Goal: Information Seeking & Learning: Learn about a topic

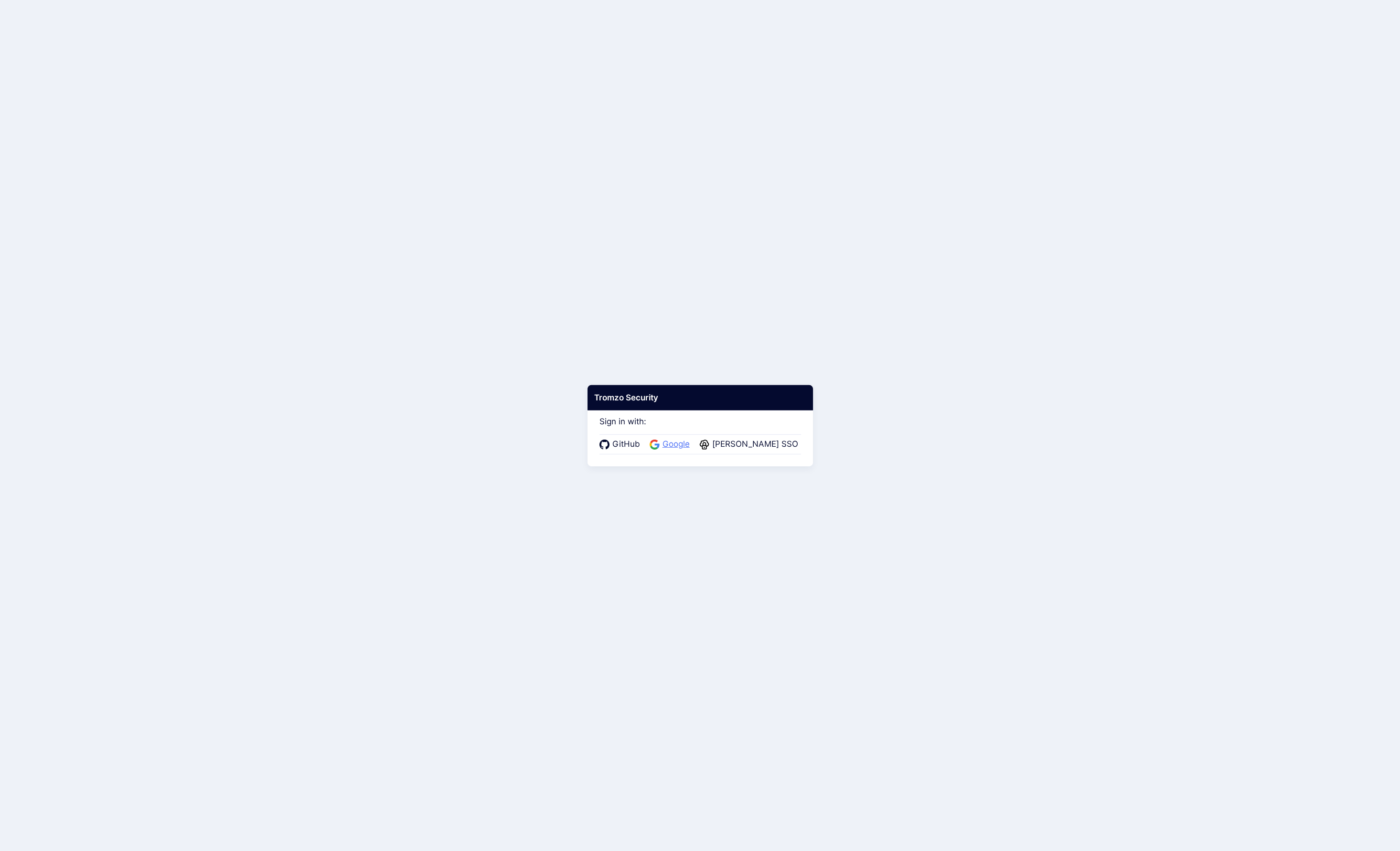
click at [687, 443] on span "Google" at bounding box center [676, 444] width 33 height 13
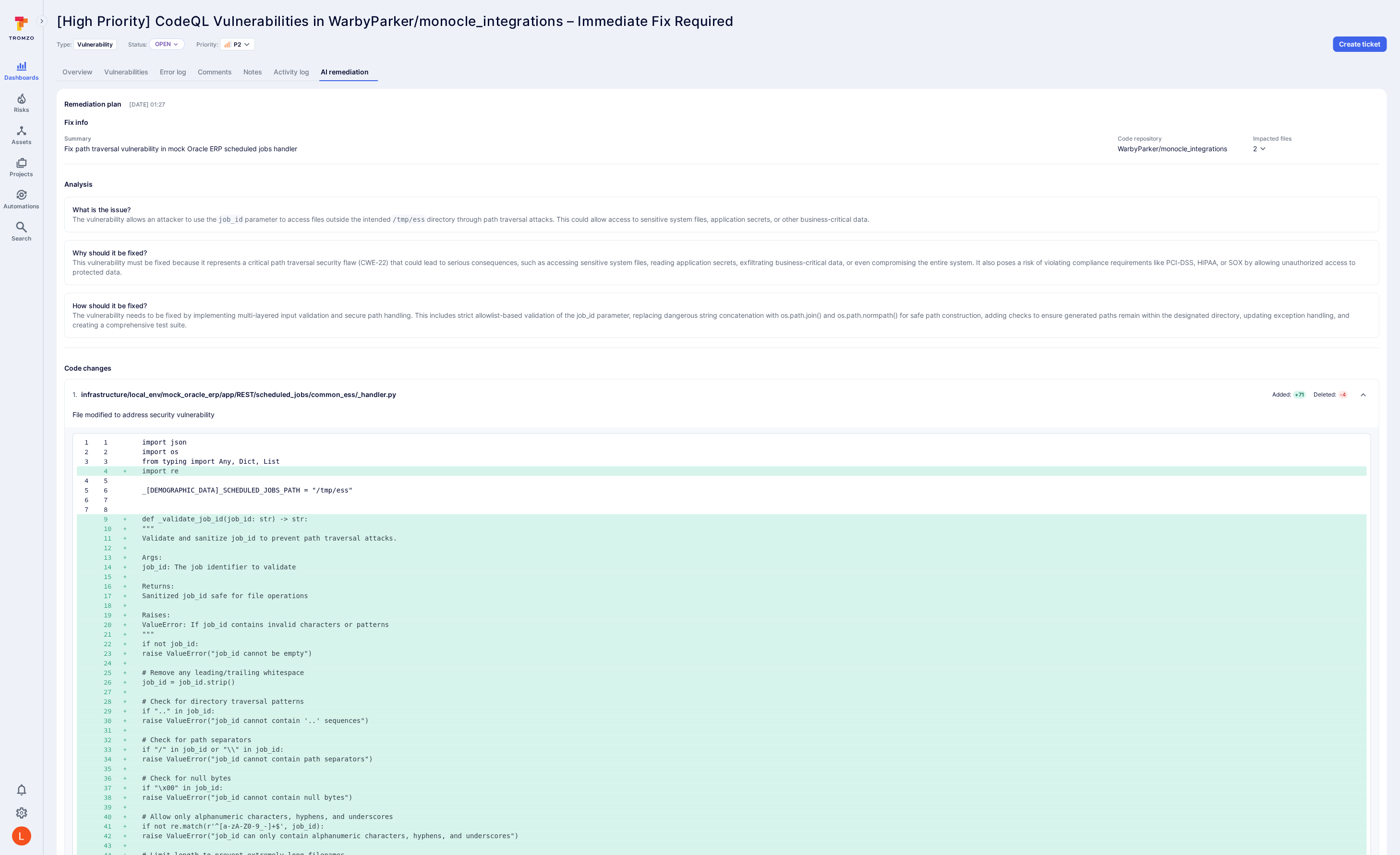
scroll to position [1, 0]
click at [229, 316] on p "The vulnerability needs to be fixed by implementing multi-layered input validat…" at bounding box center [721, 319] width 1298 height 19
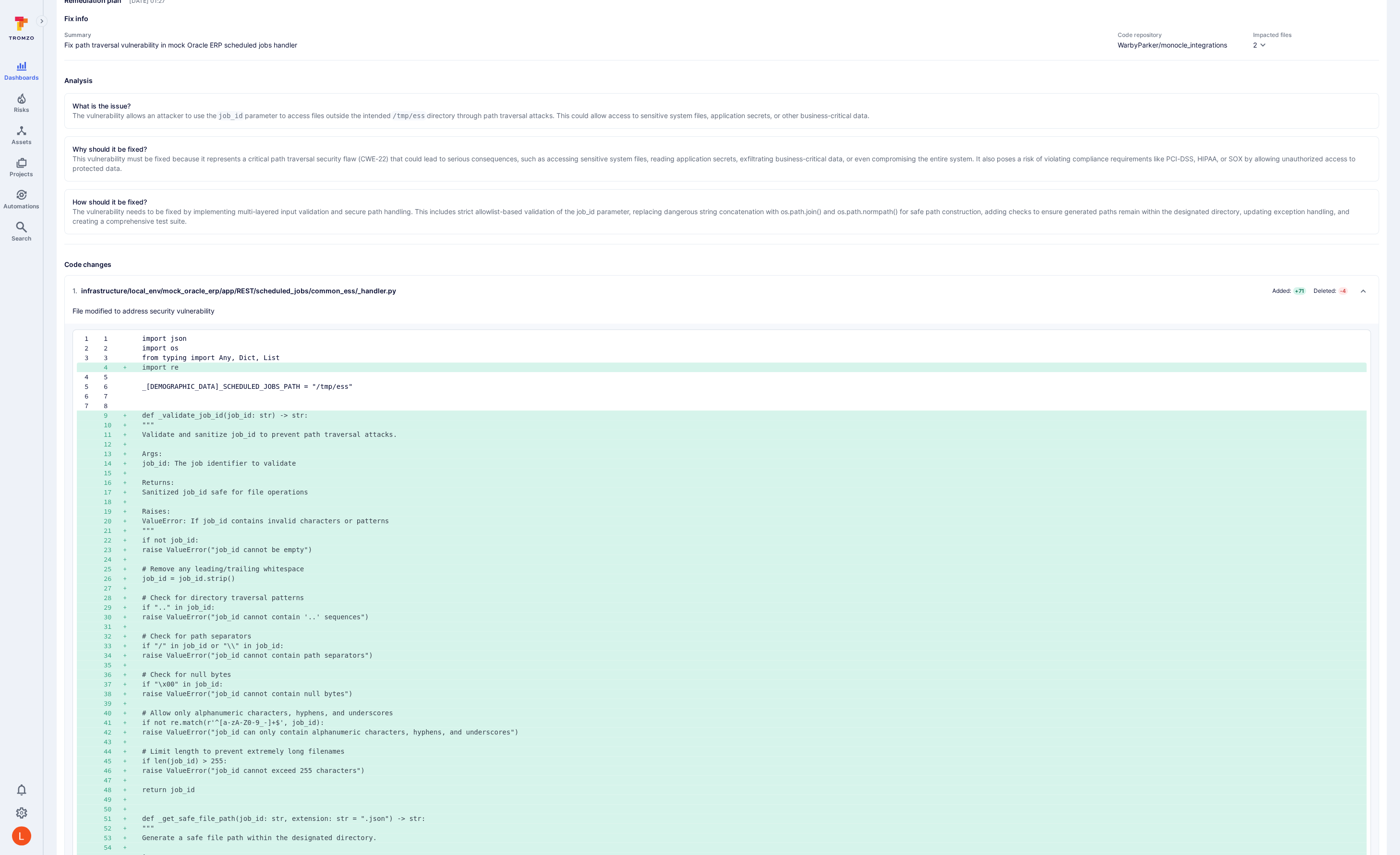
scroll to position [0, 0]
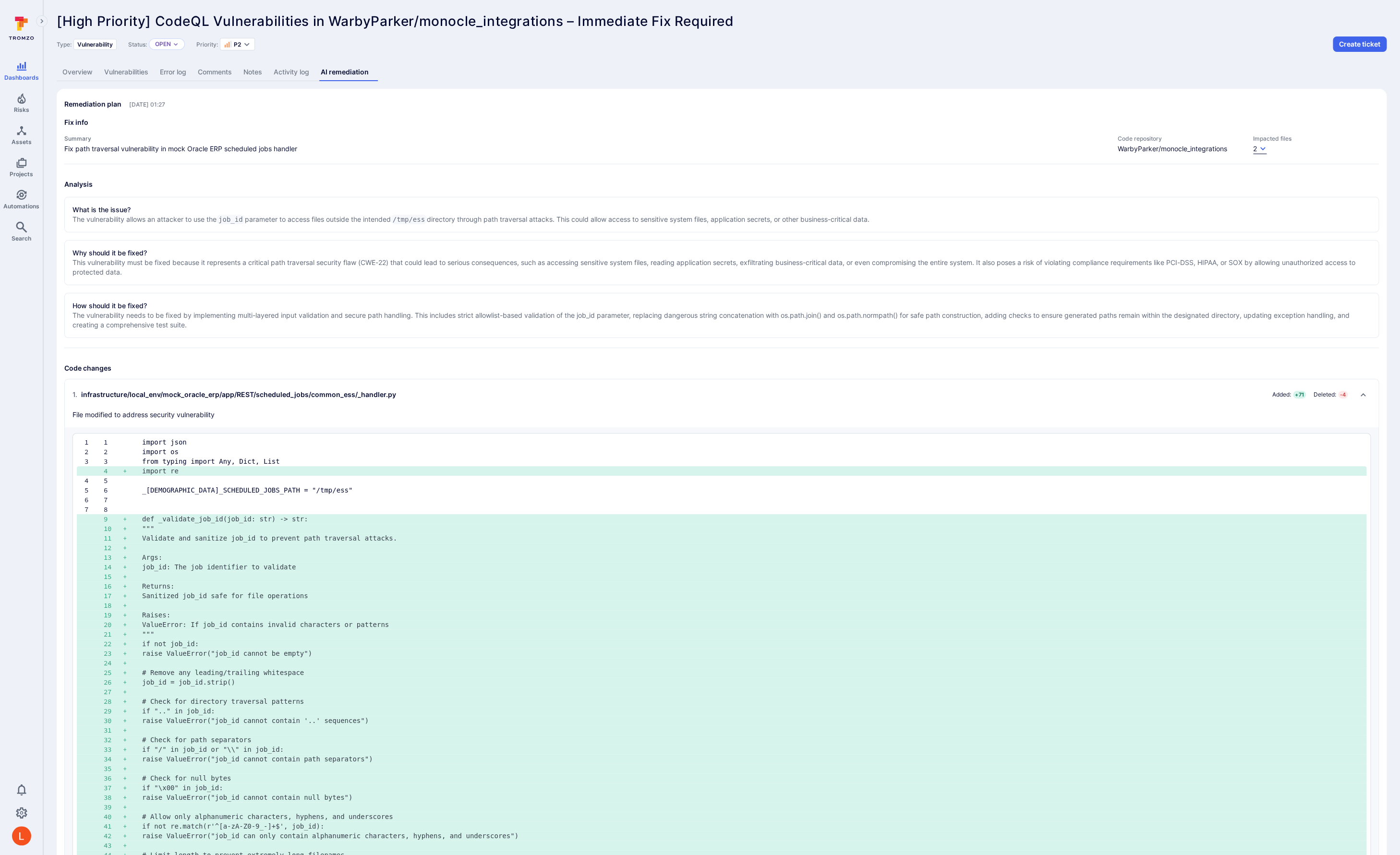
click at [1263, 147] on icon "button" at bounding box center [1262, 148] width 7 height 7
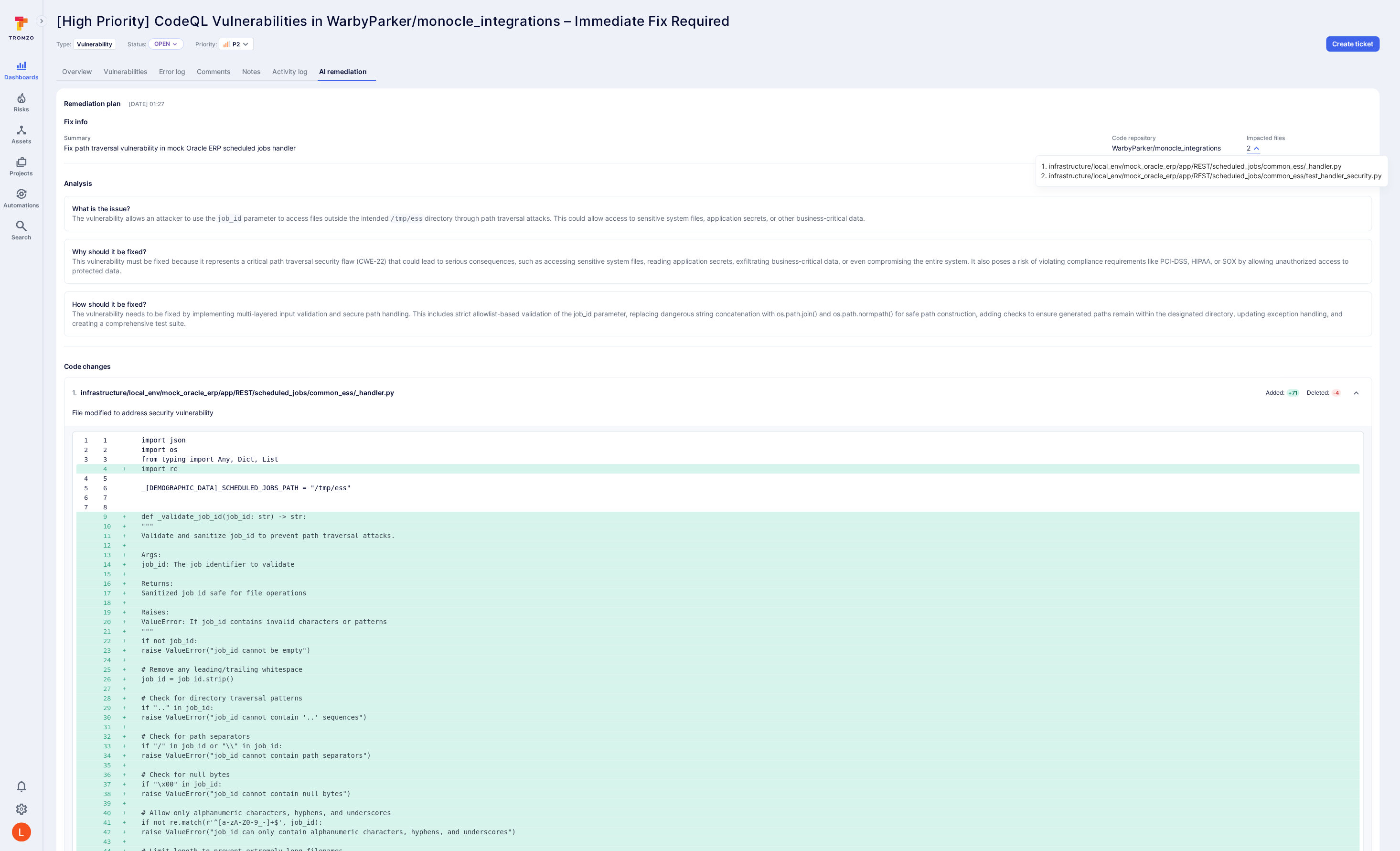
click at [1013, 245] on div at bounding box center [700, 426] width 1400 height 851
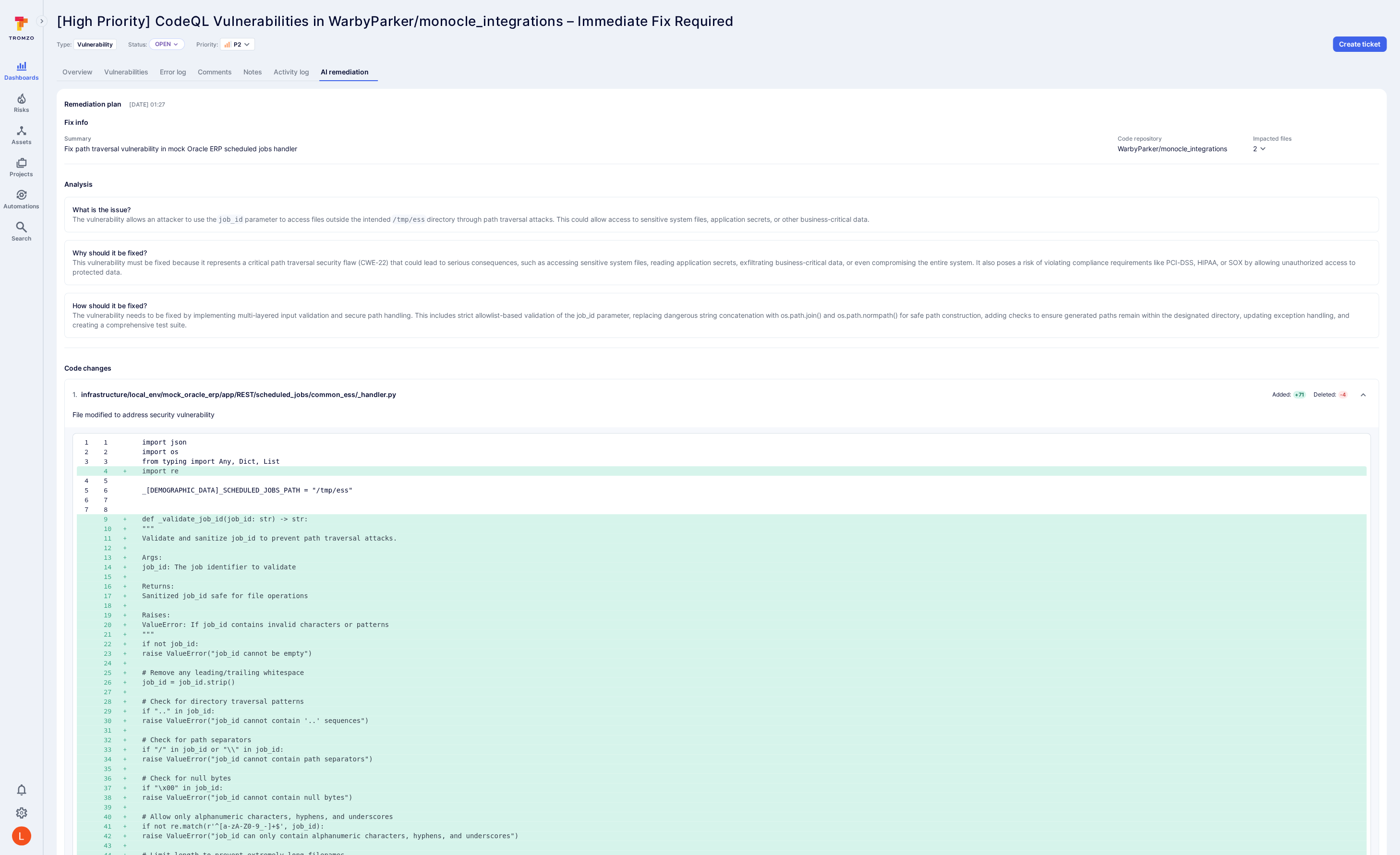
click at [597, 398] on h2 "1 . infrastructure/local_env/mock_oracle_erp/app/REST/scheduled_jobs/common_ess…" at bounding box center [712, 395] width 1279 height 16
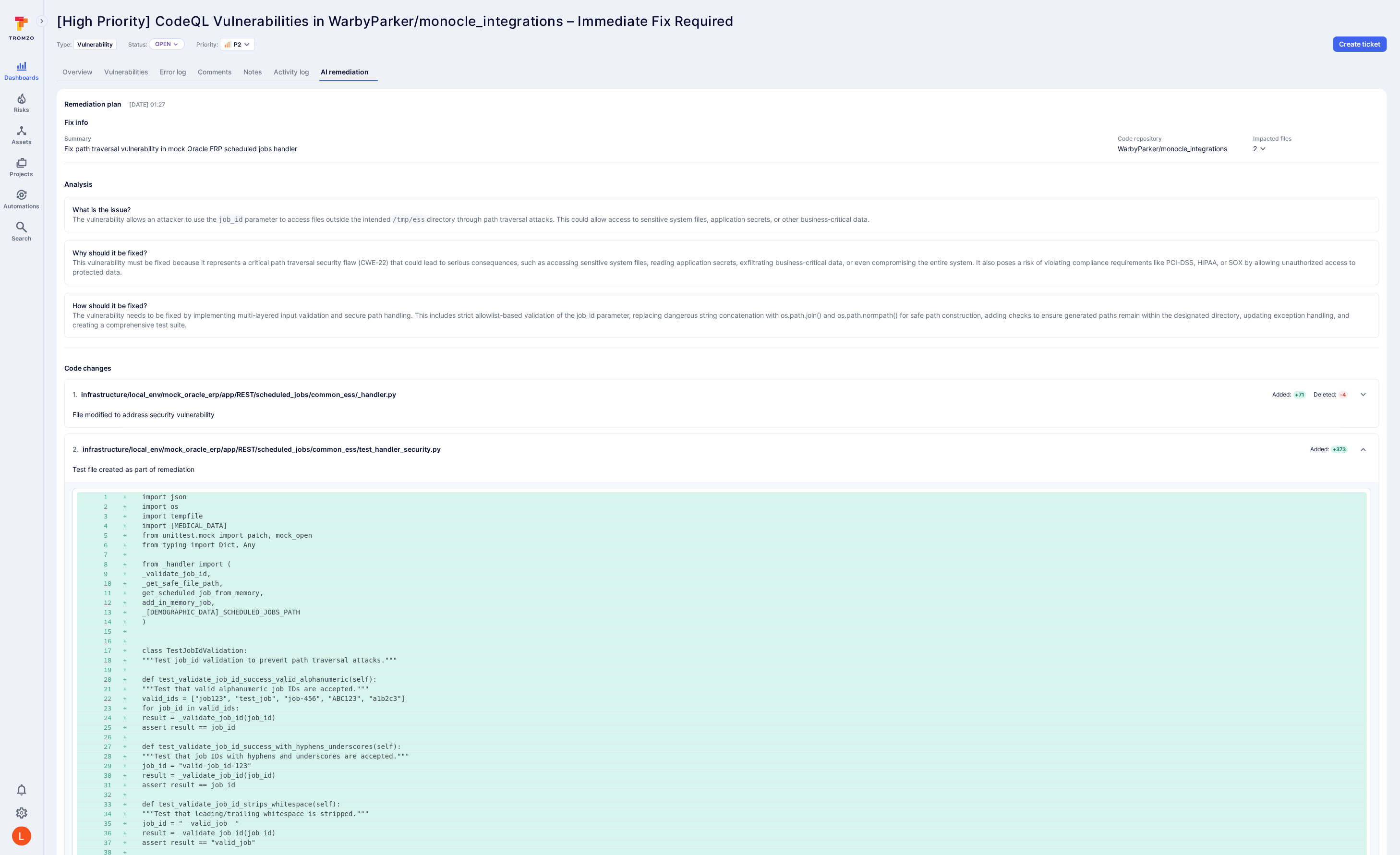
click at [568, 448] on h2 "2 . infrastructure/local_env/mock_oracle_erp/app/REST/scheduled_jobs/common_ess…" at bounding box center [712, 449] width 1279 height 16
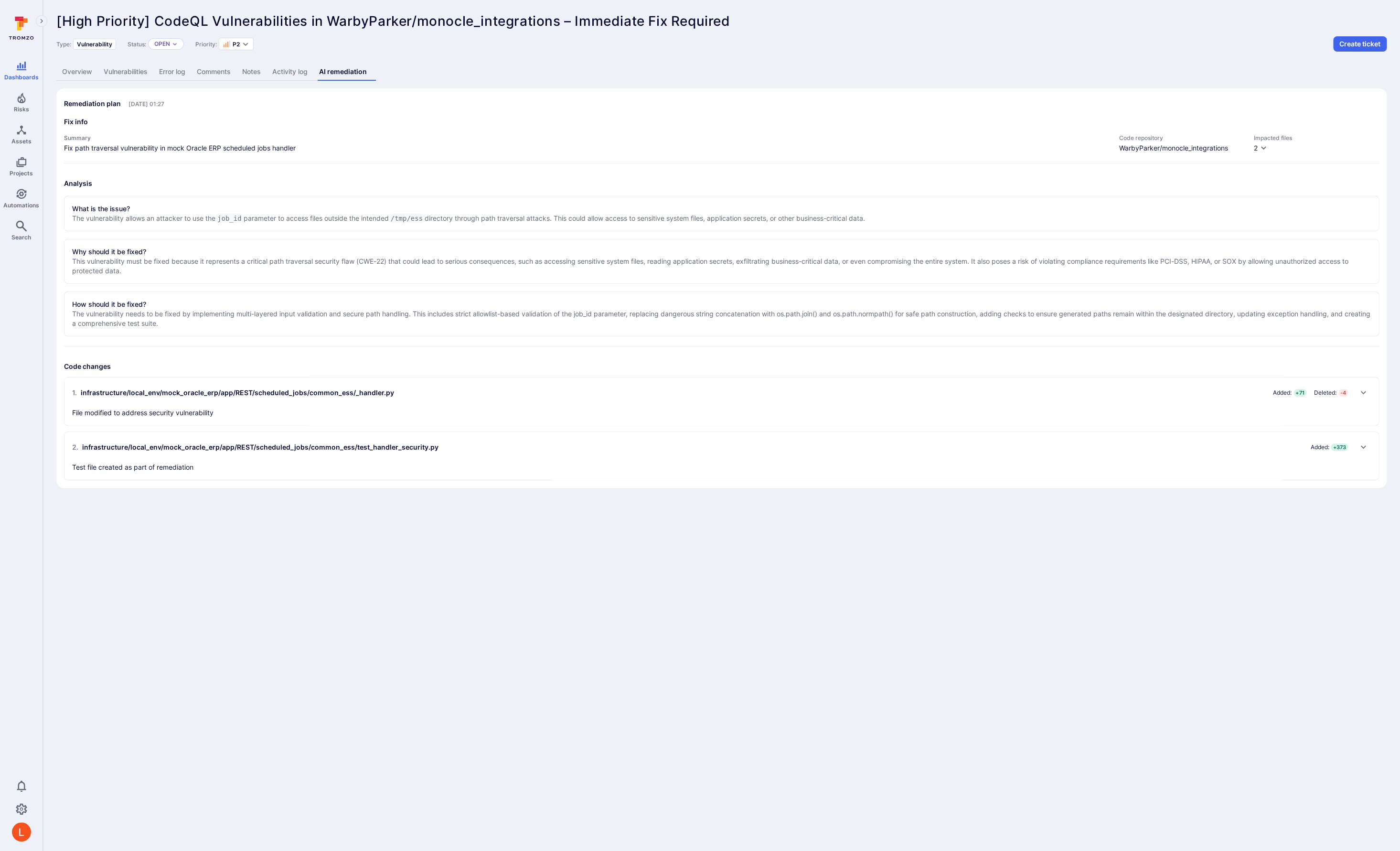
click at [568, 446] on h2 "2 . infrastructure/local_env/mock_oracle_erp/app/REST/scheduled_jobs/common_ess…" at bounding box center [712, 447] width 1280 height 15
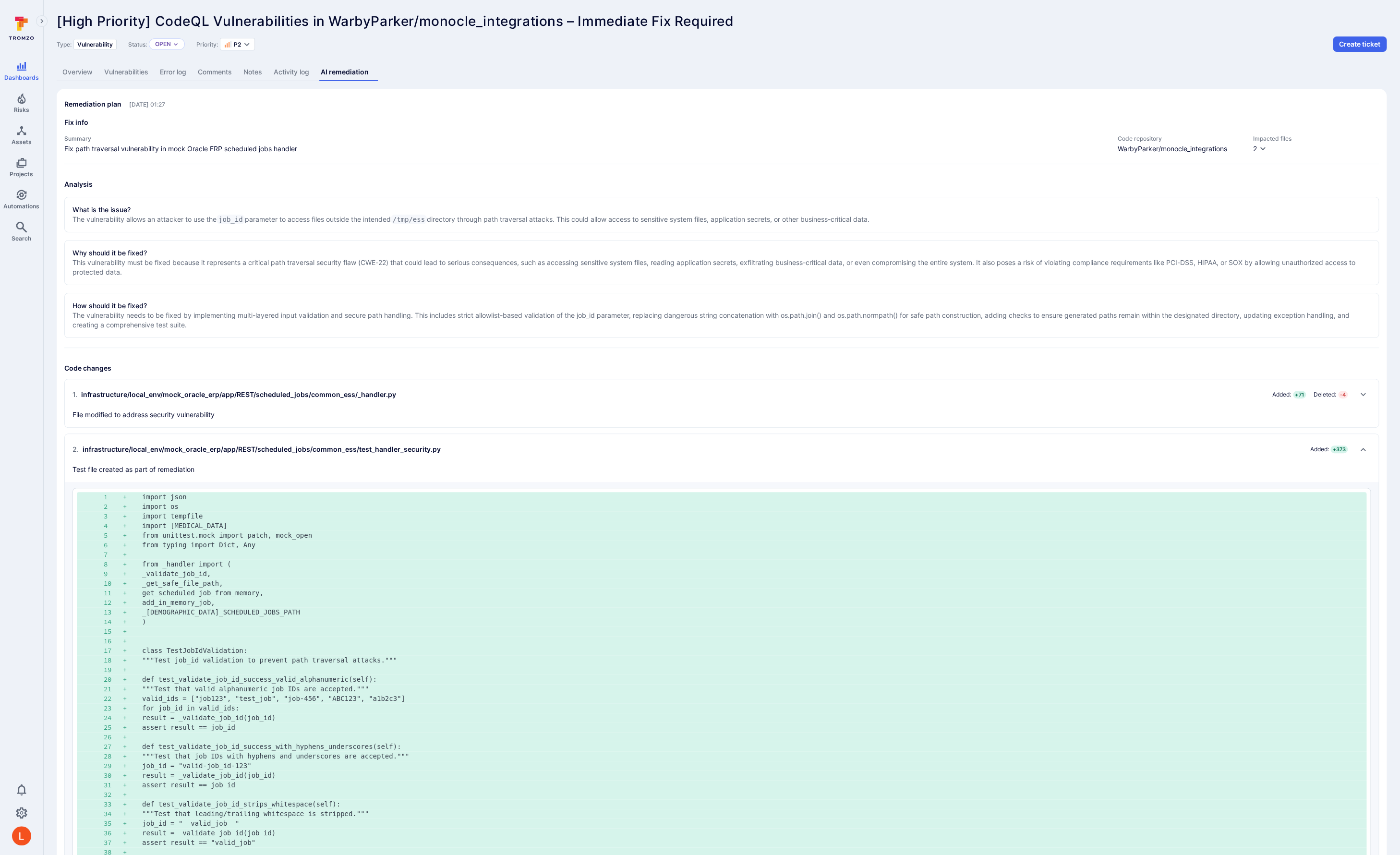
click at [574, 403] on div "1 . infrastructure/local_env/mock_oracle_erp/app/REST/scheduled_jobs/common_ess…" at bounding box center [712, 403] width 1279 height 33
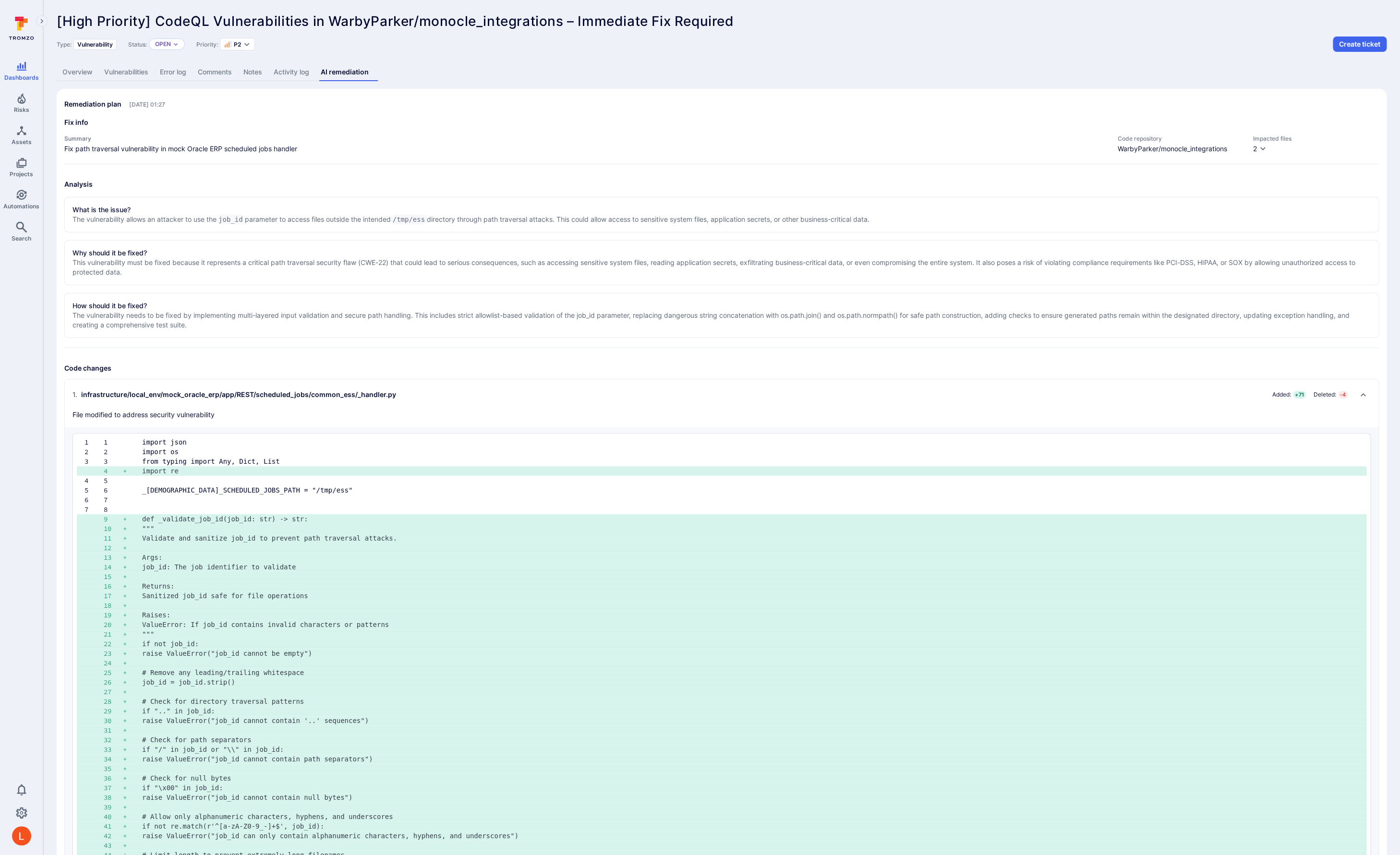
click at [569, 394] on h2 "1 . infrastructure/local_env/mock_oracle_erp/app/REST/scheduled_jobs/common_ess…" at bounding box center [712, 395] width 1279 height 16
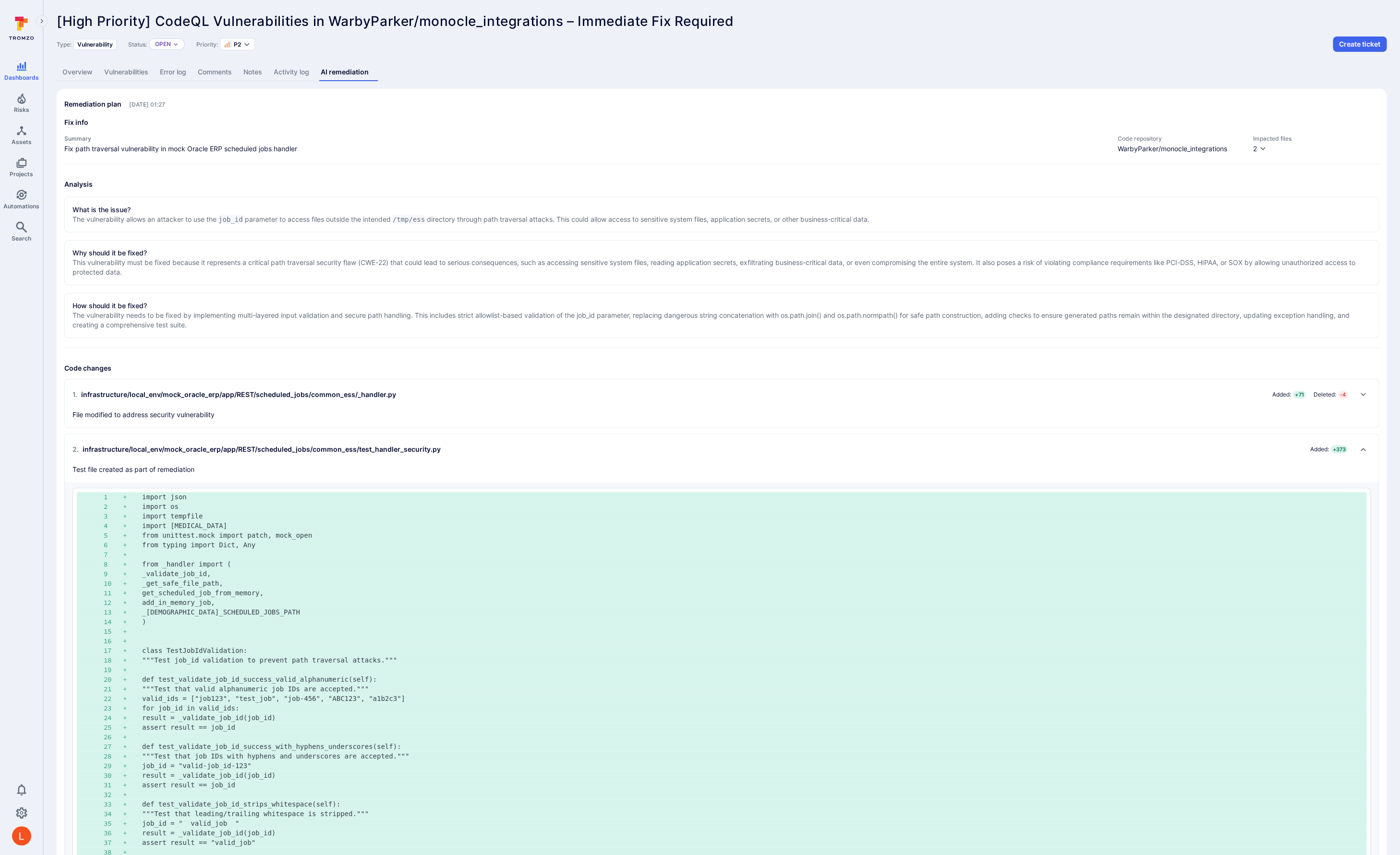
click at [550, 445] on h2 "2 . infrastructure/local_env/mock_oracle_erp/app/REST/scheduled_jobs/common_ess…" at bounding box center [712, 449] width 1279 height 16
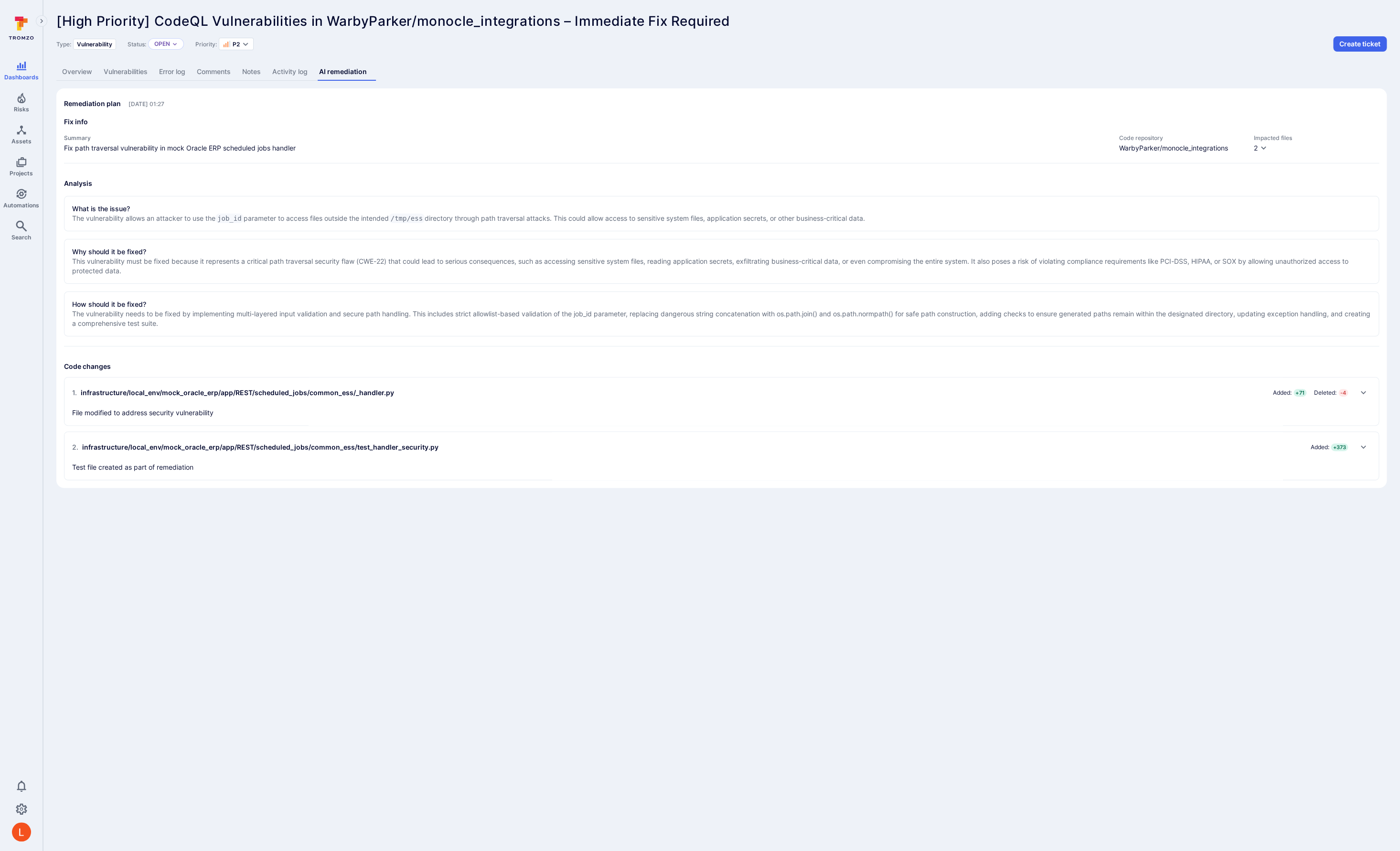
click at [285, 69] on link "Activity log" at bounding box center [290, 71] width 47 height 18
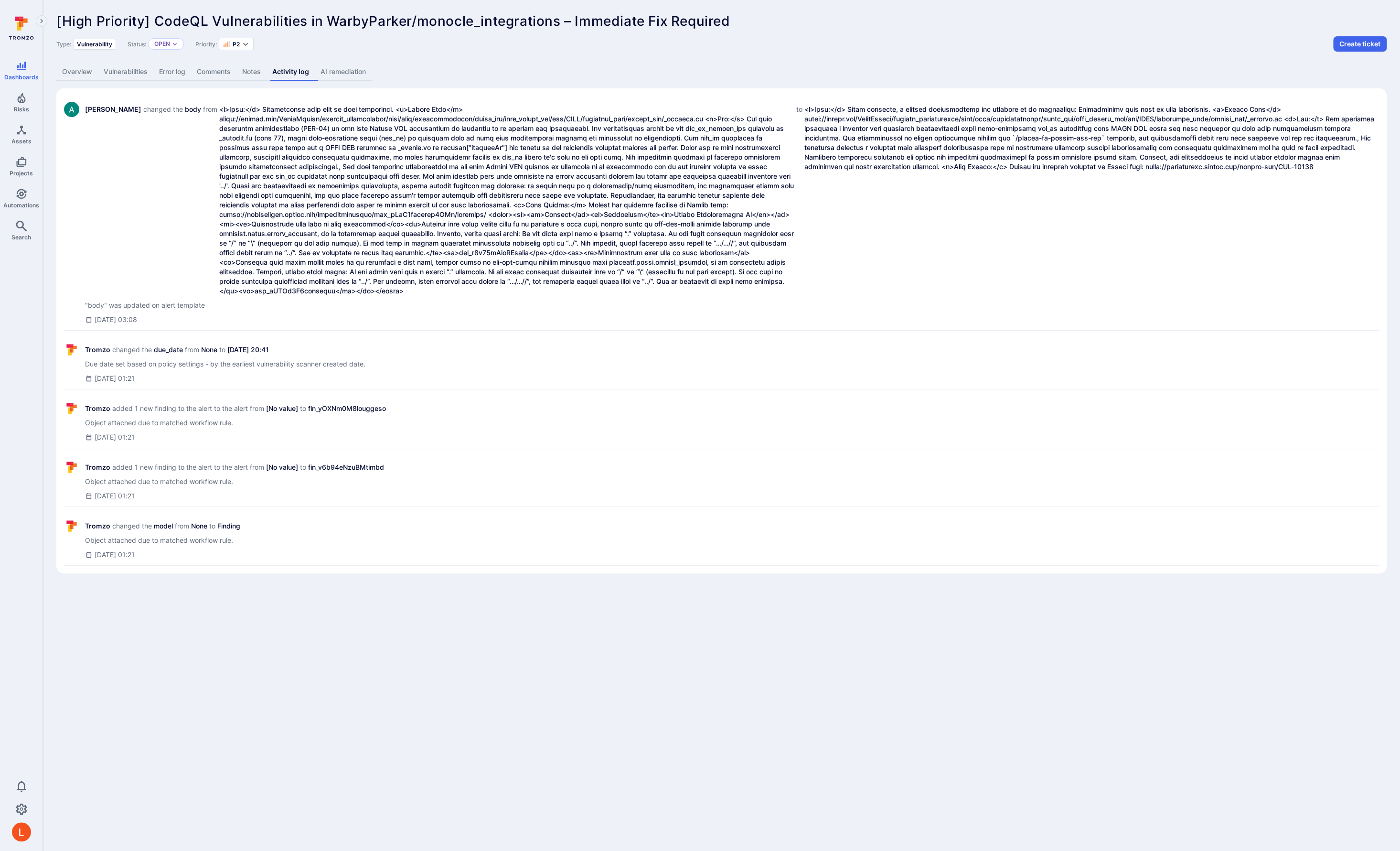
click at [341, 69] on link "AI remediation" at bounding box center [343, 71] width 57 height 18
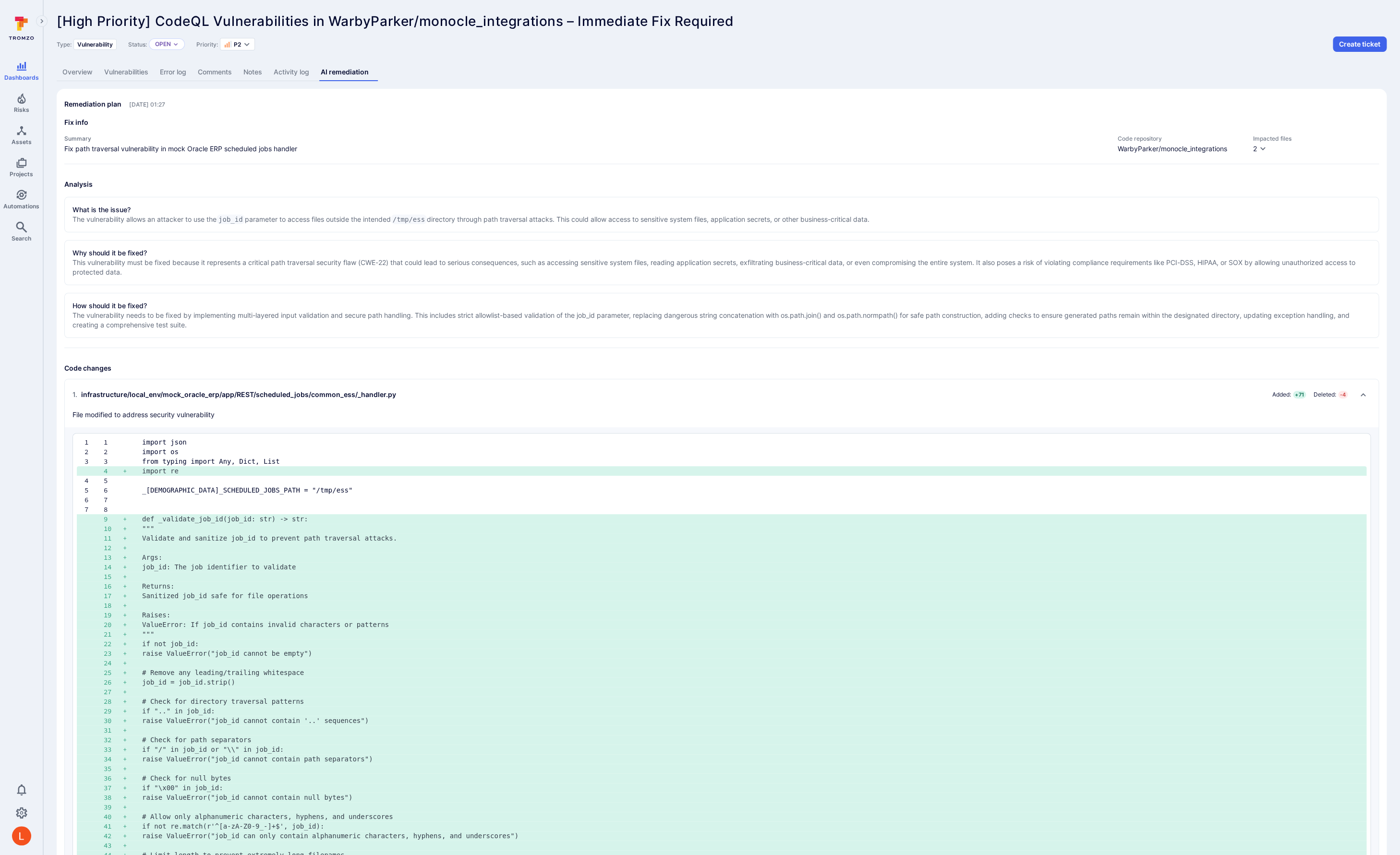
click at [70, 72] on link "Overview" at bounding box center [78, 72] width 42 height 18
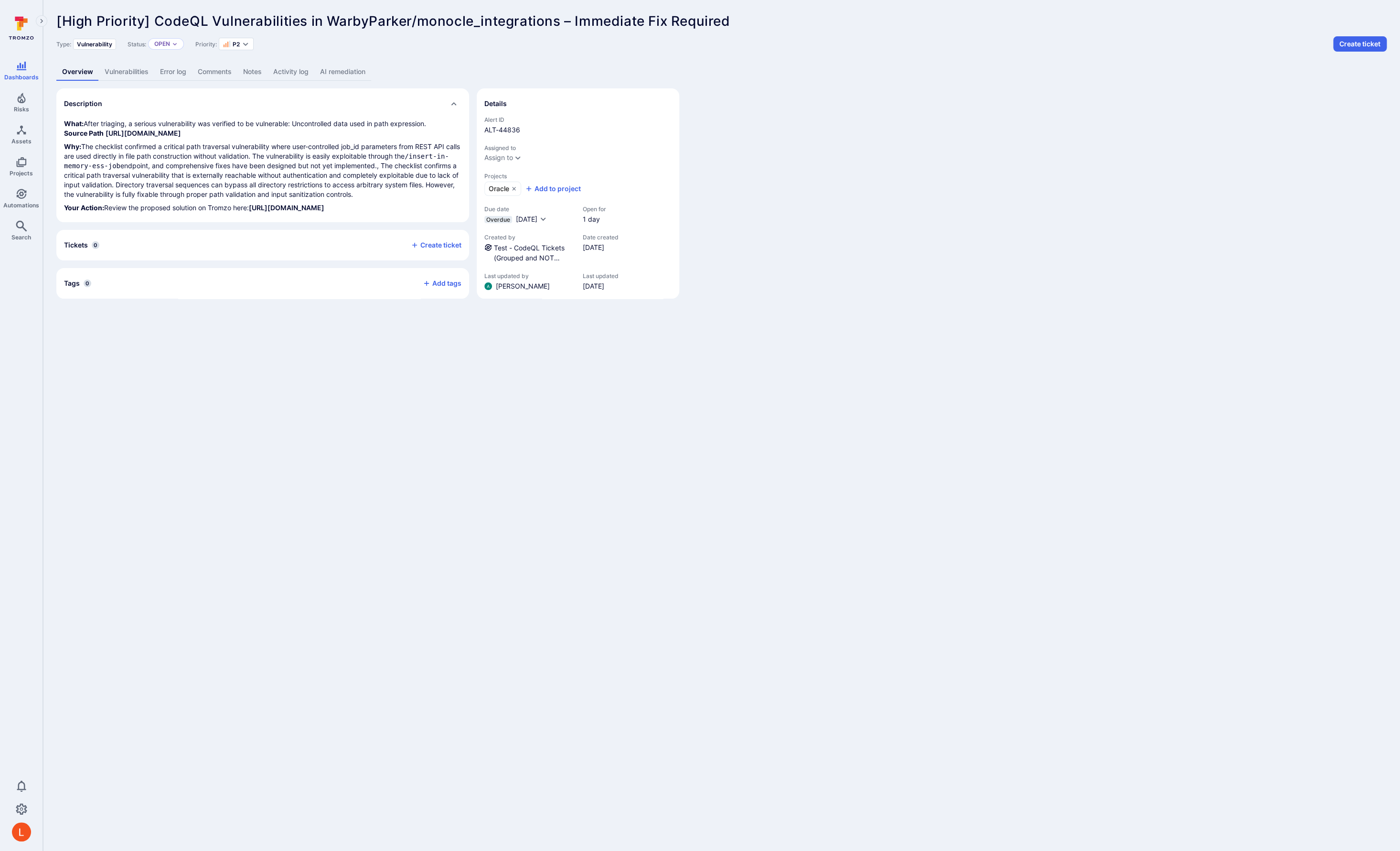
click at [105, 71] on link "Vulnerabilities" at bounding box center [126, 71] width 55 height 18
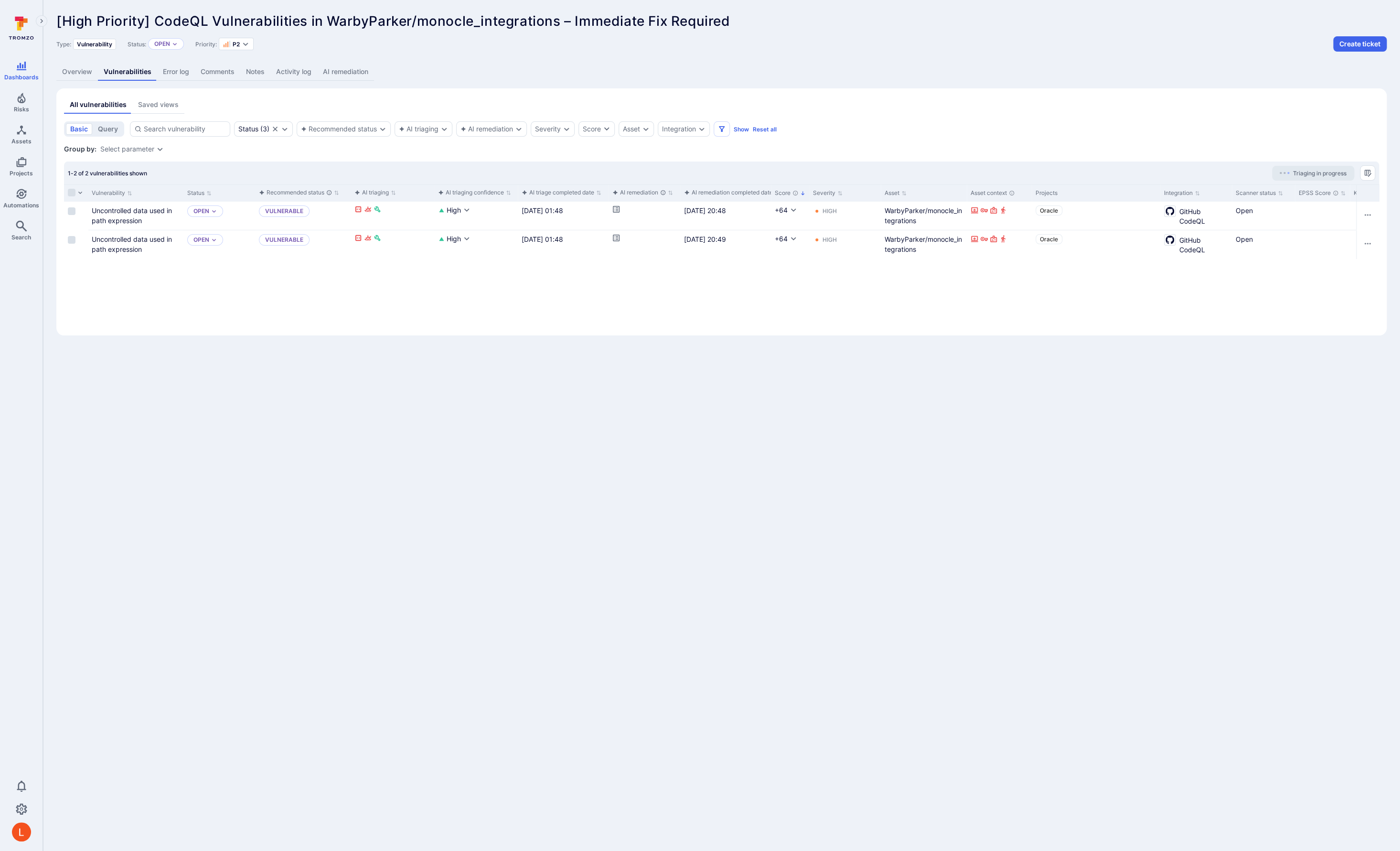
click at [186, 74] on link "Error log" at bounding box center [176, 71] width 38 height 18
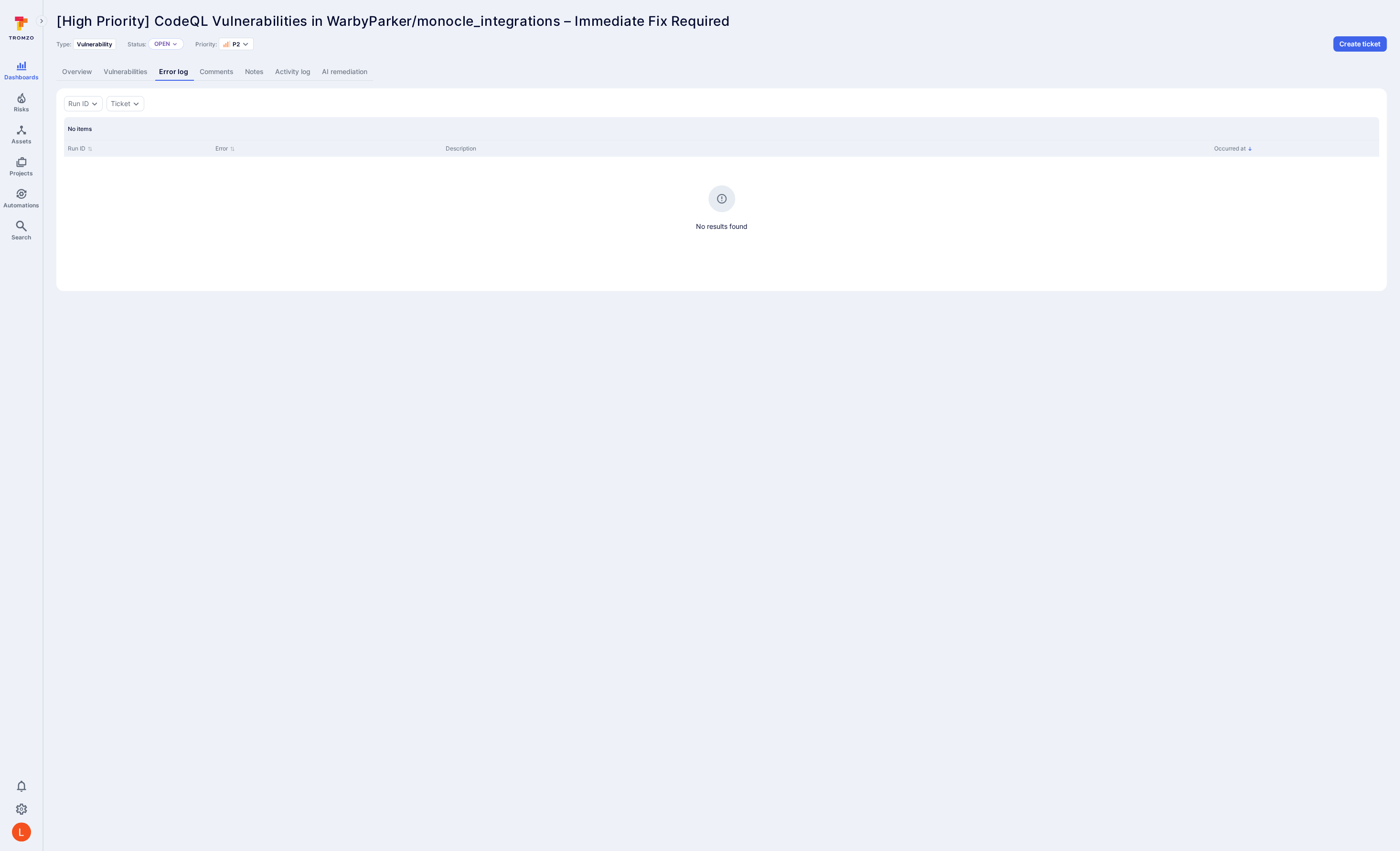
click at [225, 73] on link "Comments" at bounding box center [216, 71] width 45 height 18
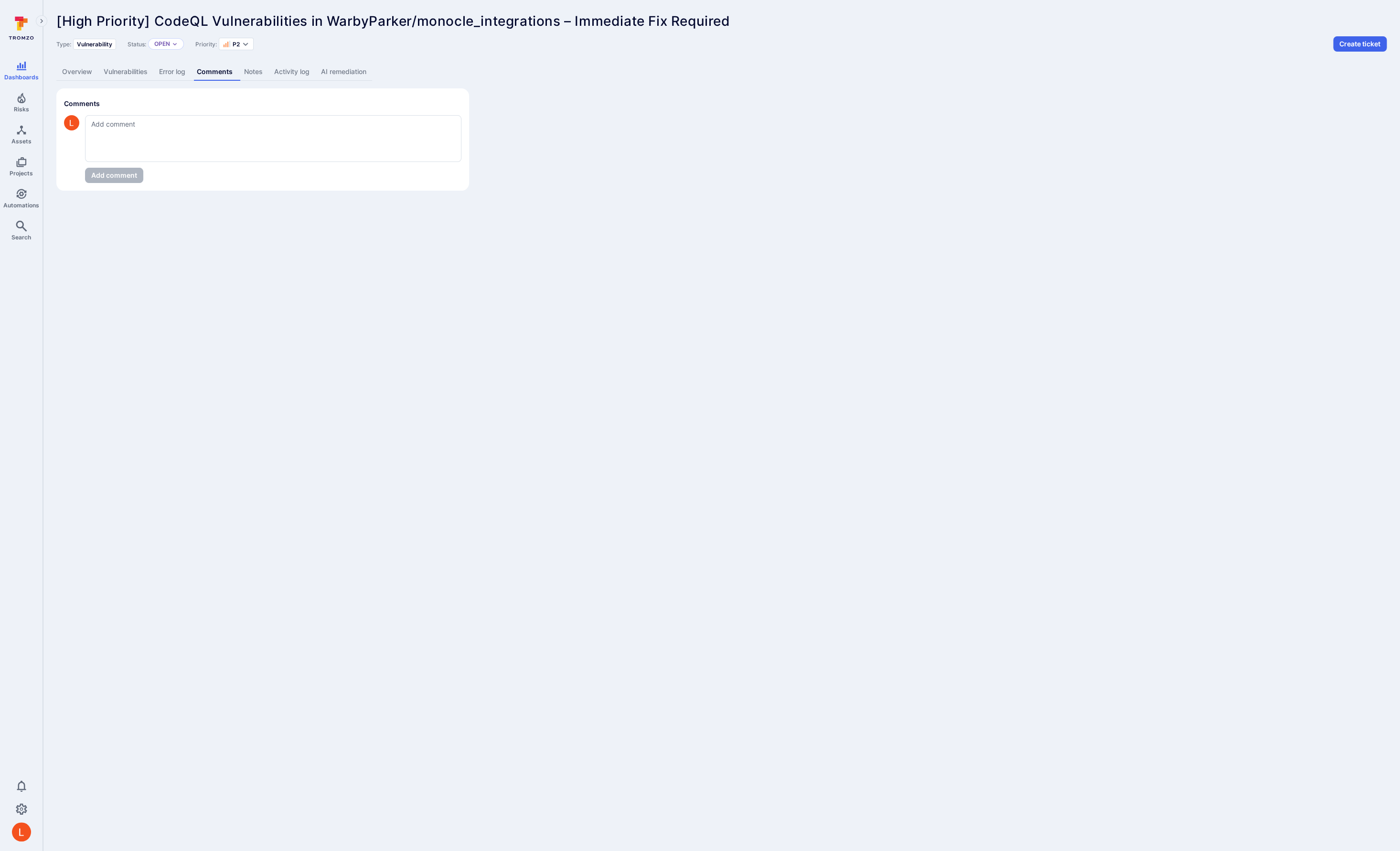
click at [264, 71] on link "Notes" at bounding box center [253, 71] width 30 height 18
drag, startPoint x: 285, startPoint y: 72, endPoint x: 292, endPoint y: 73, distance: 7.1
click at [285, 73] on link "Activity log" at bounding box center [290, 71] width 47 height 18
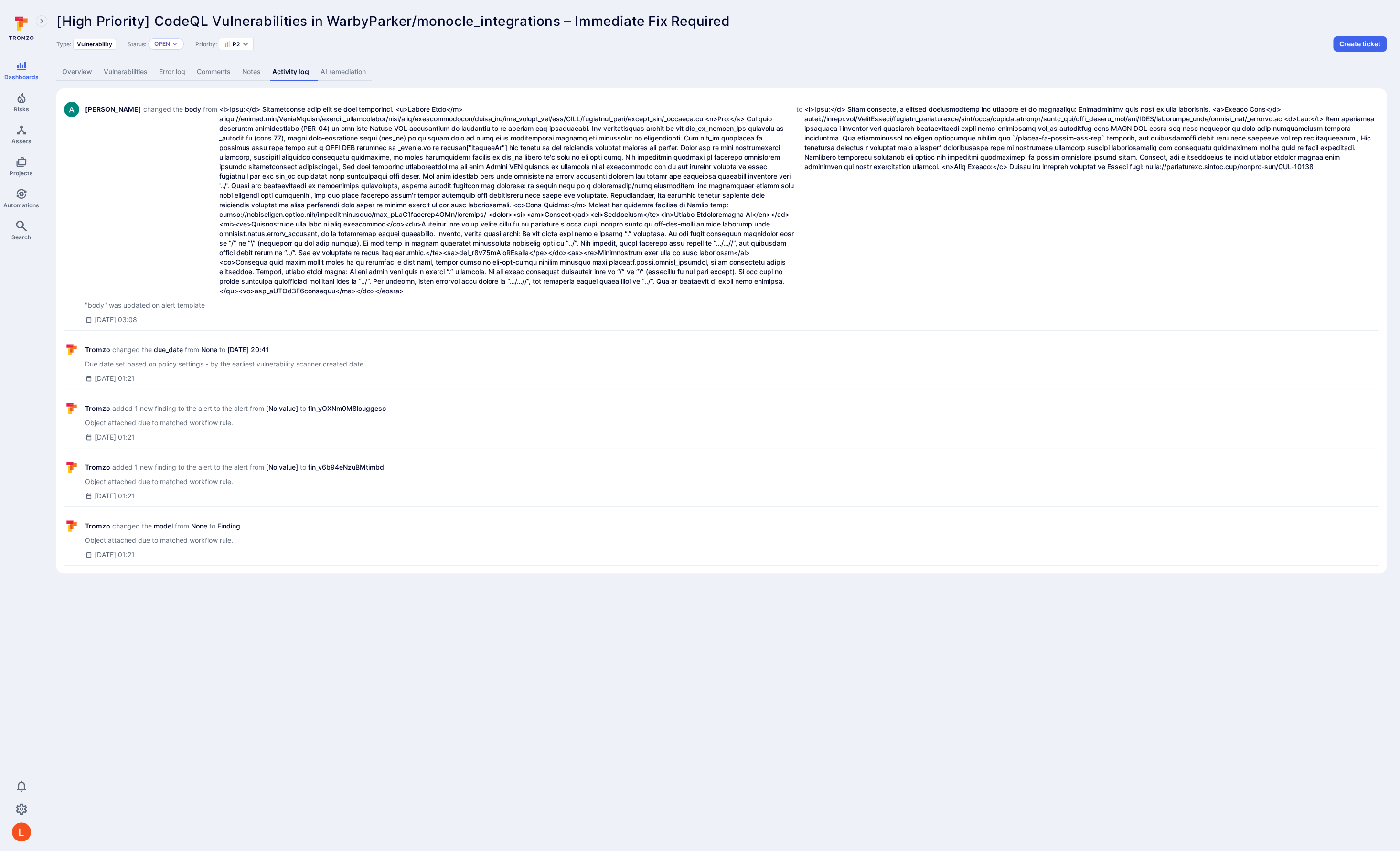
click at [337, 73] on link "AI remediation" at bounding box center [343, 71] width 57 height 18
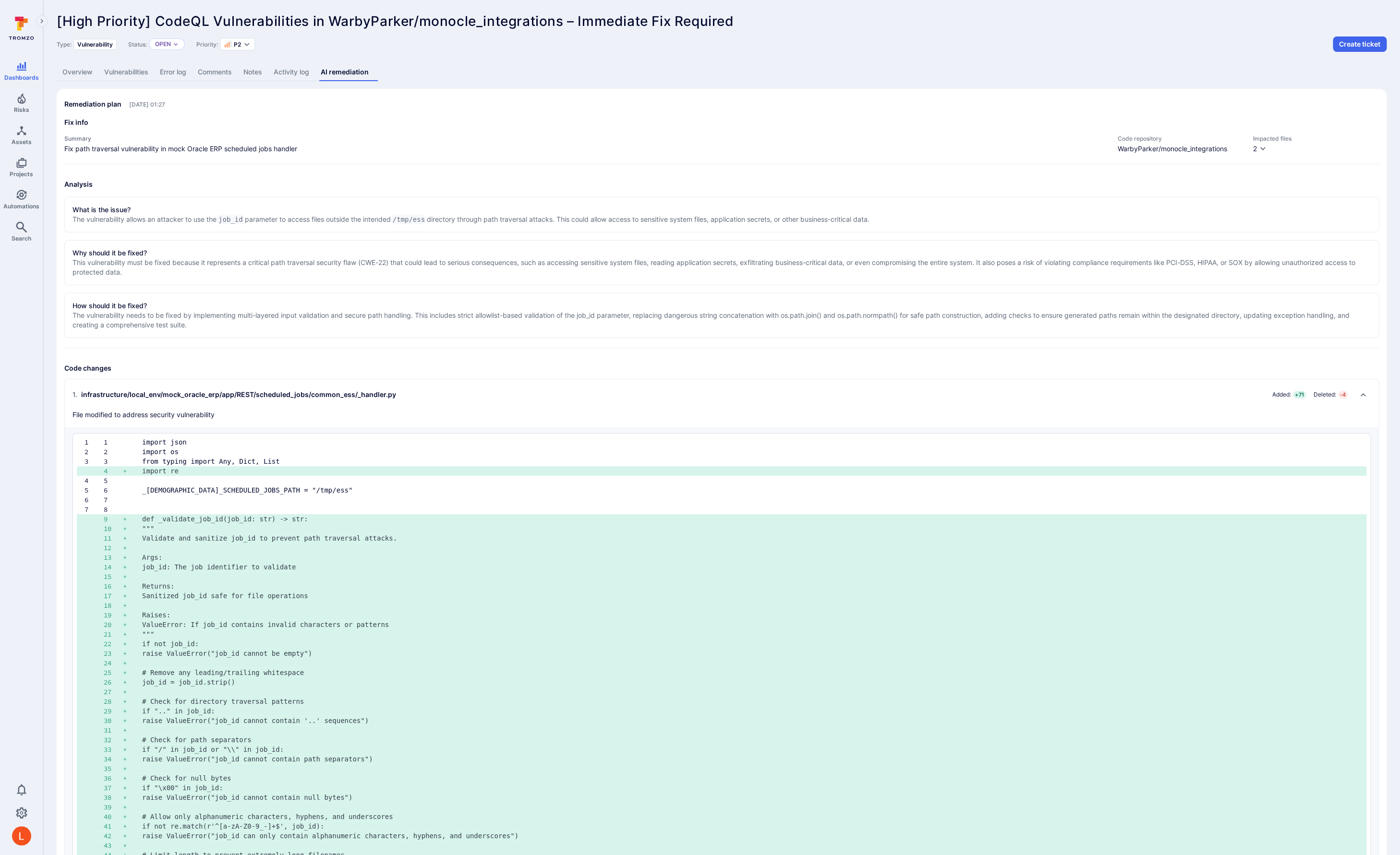
click at [268, 78] on link "Notes" at bounding box center [253, 72] width 30 height 18
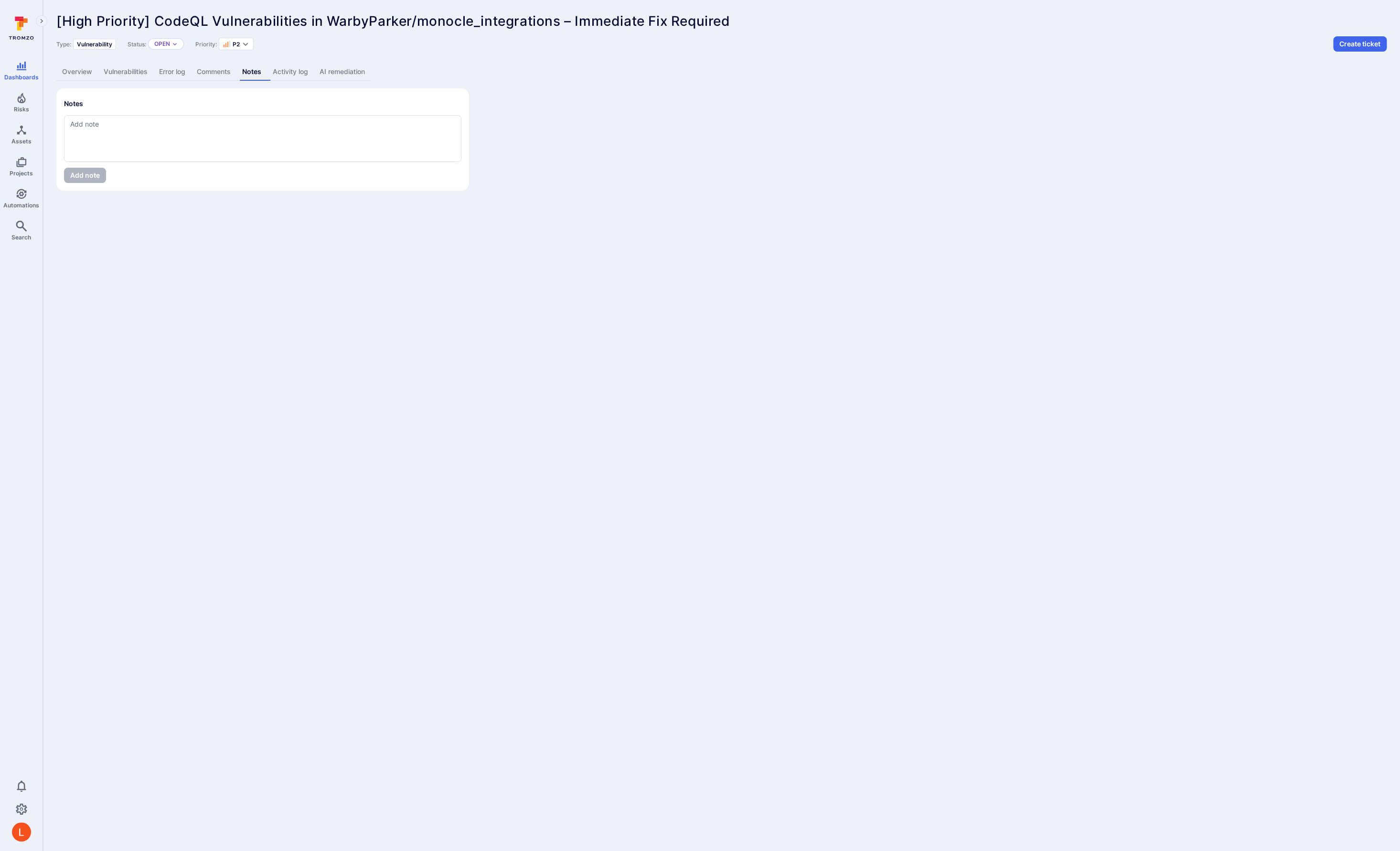
click at [304, 78] on link "Activity log" at bounding box center [290, 71] width 47 height 18
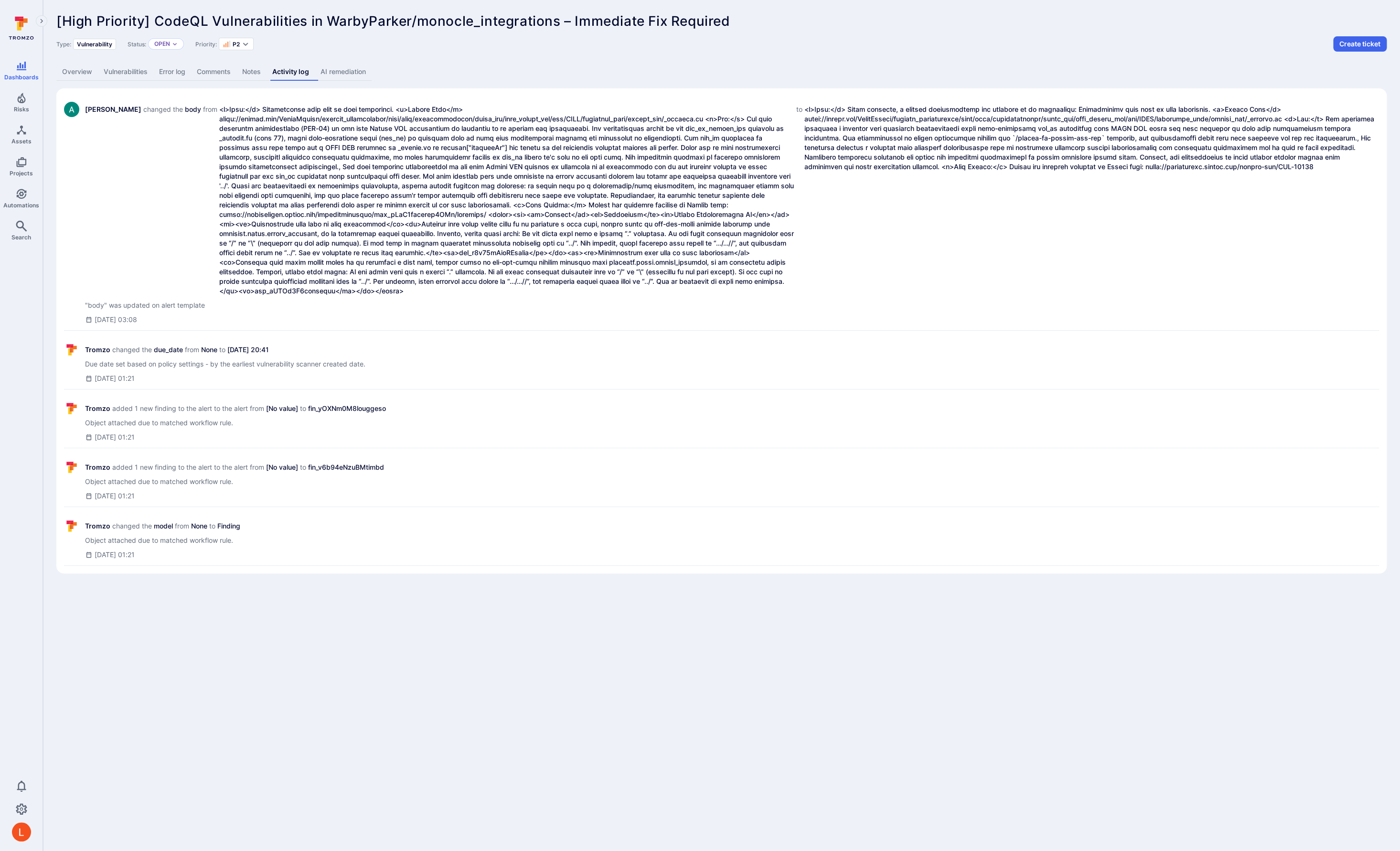
click at [352, 71] on link "AI remediation" at bounding box center [343, 71] width 57 height 18
